Goal: Find specific page/section: Find specific page/section

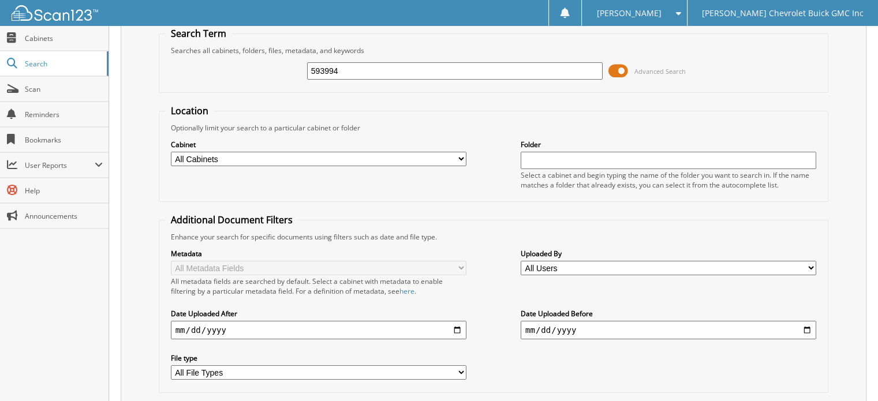
scroll to position [112, 0]
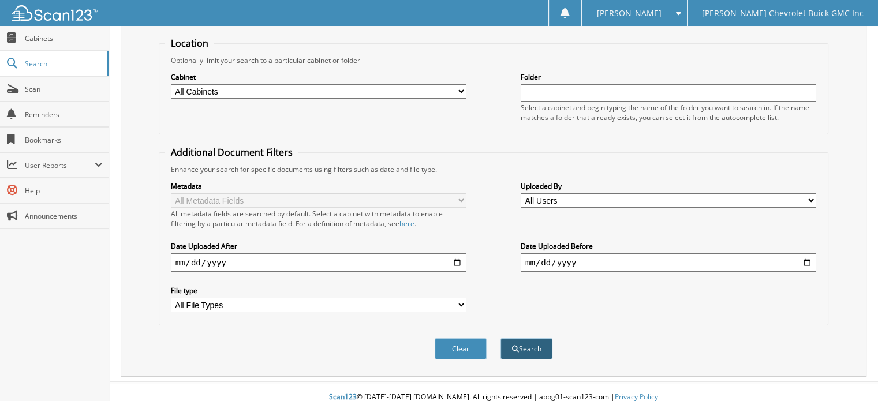
type input "593994"
click at [531, 344] on button "Search" at bounding box center [527, 348] width 52 height 21
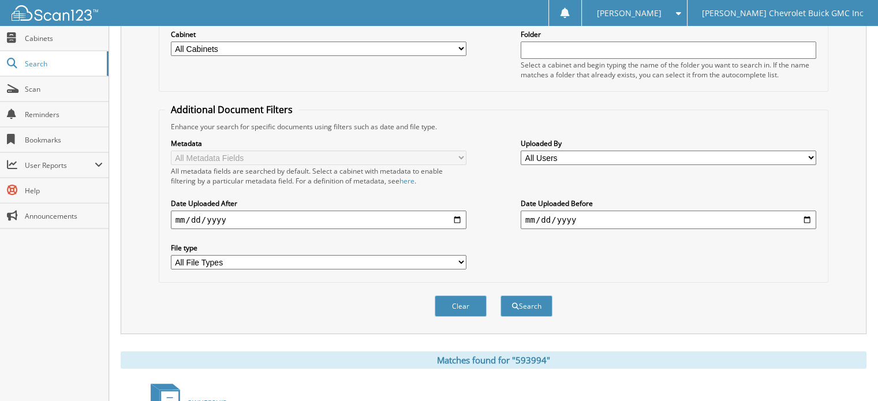
scroll to position [17, 0]
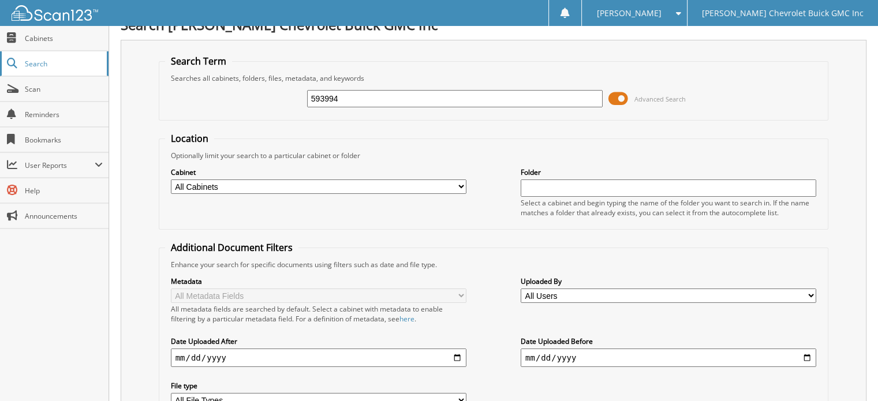
drag, startPoint x: 363, startPoint y: 98, endPoint x: 36, endPoint y: 66, distance: 328.4
click at [36, 66] on body "[PERSON_NAME] Settings Logout [PERSON_NAME] Chevrolet Buick GMC Inc Close Cabin…" at bounding box center [439, 342] width 878 height 719
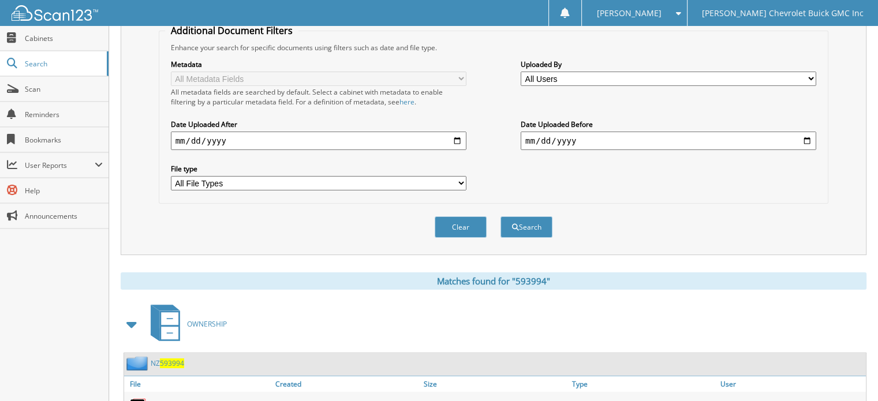
scroll to position [248, 0]
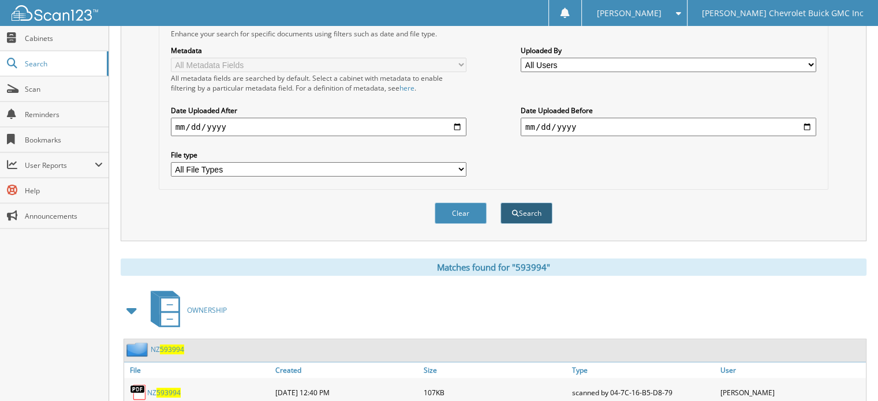
type input "518011"
click at [530, 203] on button "Search" at bounding box center [527, 213] width 52 height 21
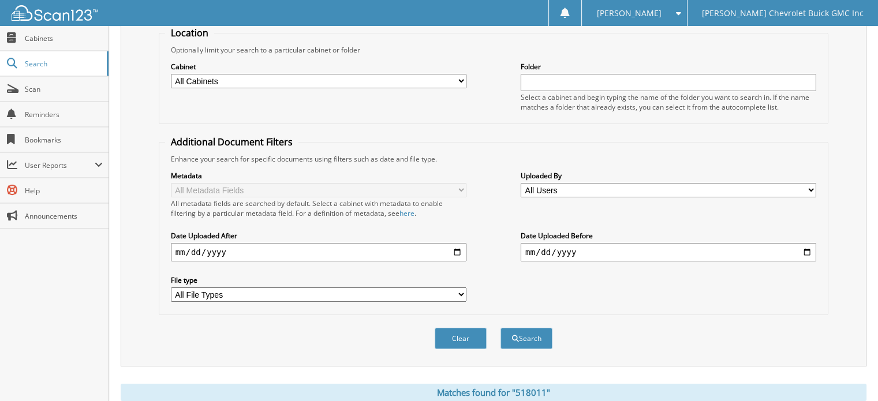
scroll to position [17, 0]
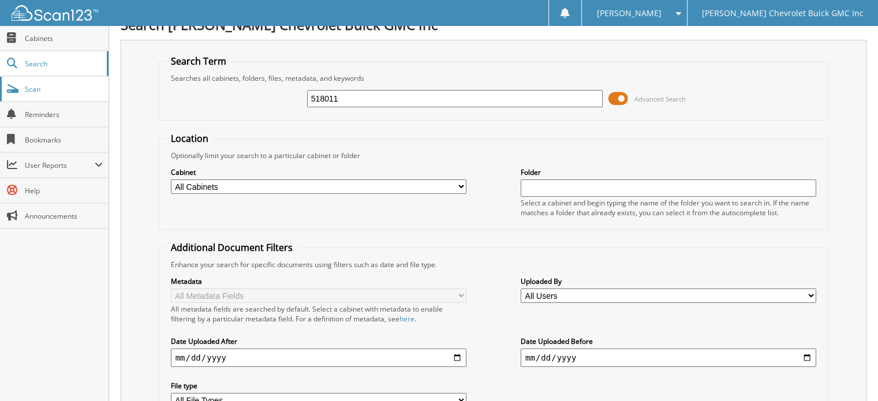
drag, startPoint x: 378, startPoint y: 95, endPoint x: 55, endPoint y: 84, distance: 323.0
click at [55, 84] on body "[PERSON_NAME] Settings Logout [PERSON_NAME] Chevrolet Buick GMC Inc Close Cabin…" at bounding box center [439, 342] width 878 height 719
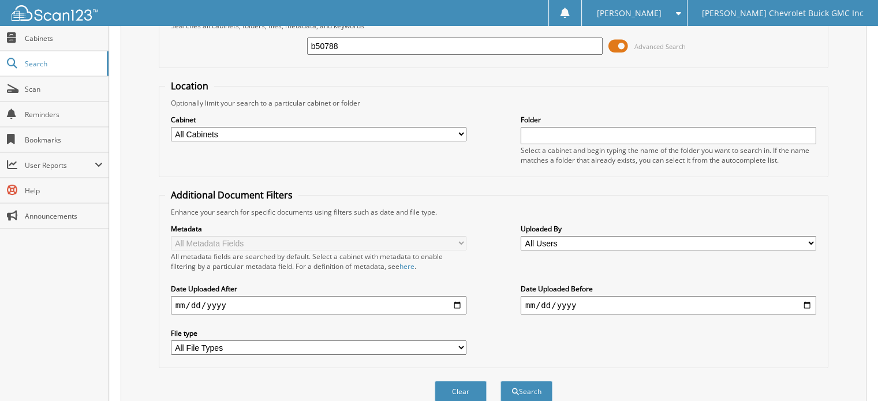
scroll to position [132, 0]
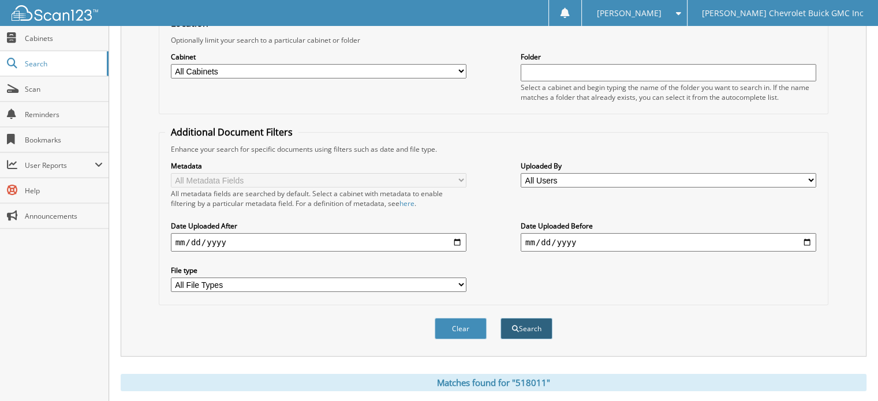
type input "b50788"
click at [525, 318] on button "Search" at bounding box center [527, 328] width 52 height 21
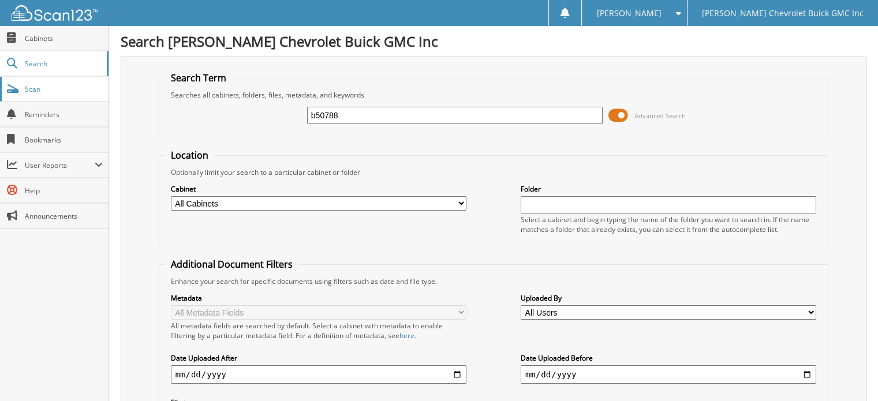
drag, startPoint x: 360, startPoint y: 113, endPoint x: 0, endPoint y: 83, distance: 361.0
click at [0, 84] on body "Donna S. Settings Logout Larry Hudson Chevrolet Buick GMC Inc Close Cabinets Se…" at bounding box center [439, 359] width 878 height 719
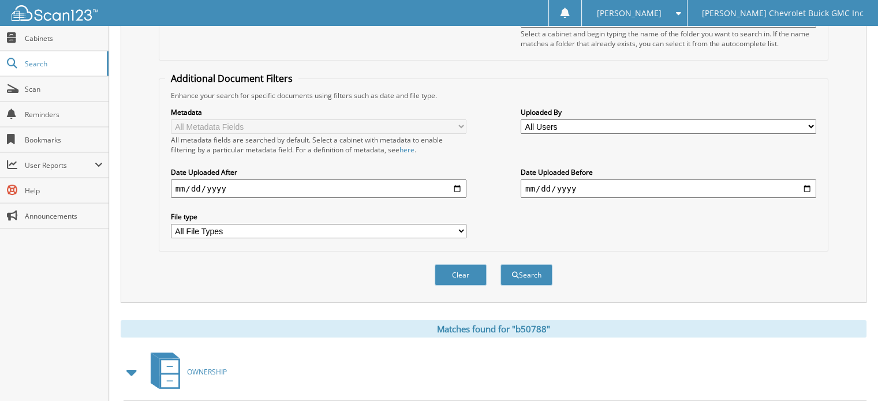
scroll to position [231, 0]
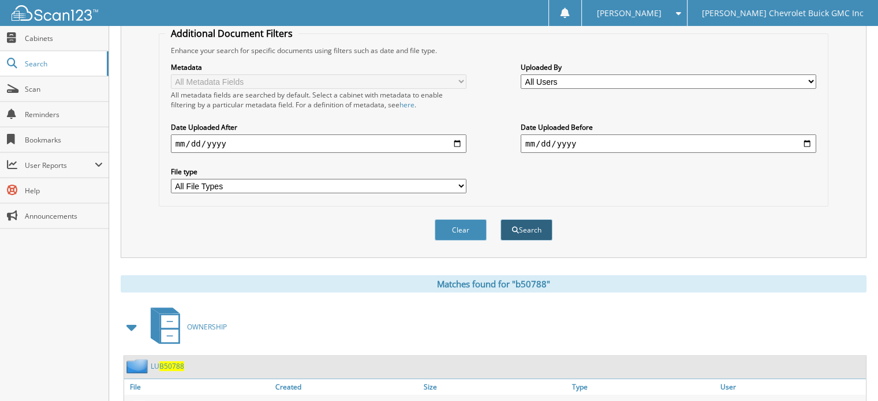
type input "a01140"
click at [517, 227] on span "submit" at bounding box center [515, 230] width 7 height 7
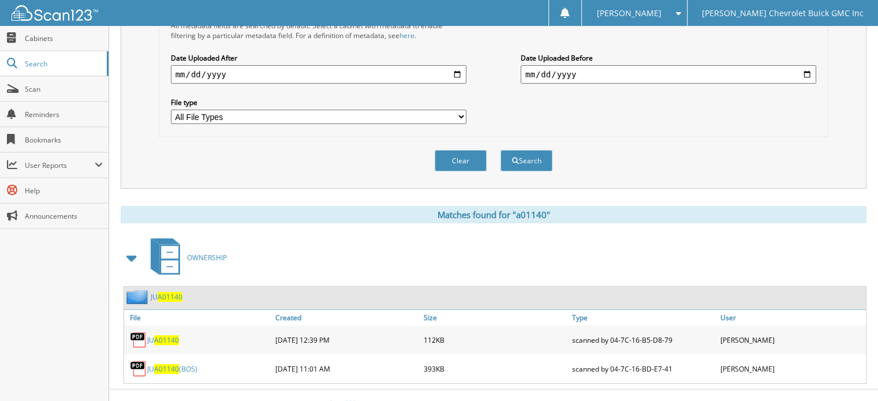
scroll to position [305, 0]
